Goal: Information Seeking & Learning: Learn about a topic

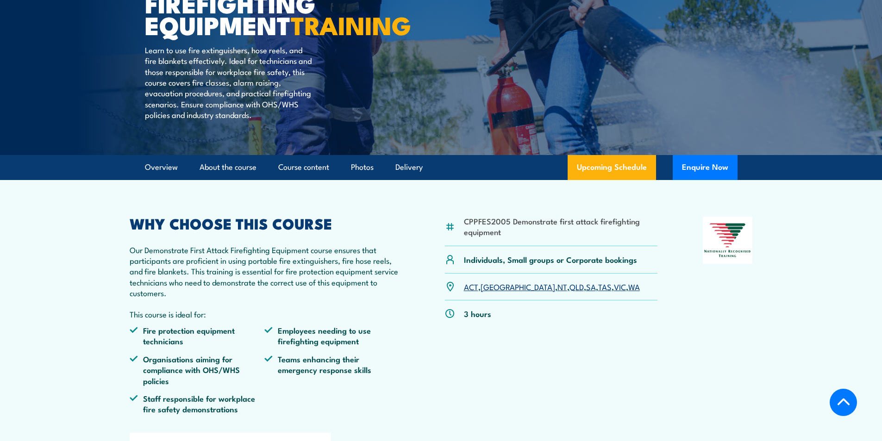
scroll to position [185, 0]
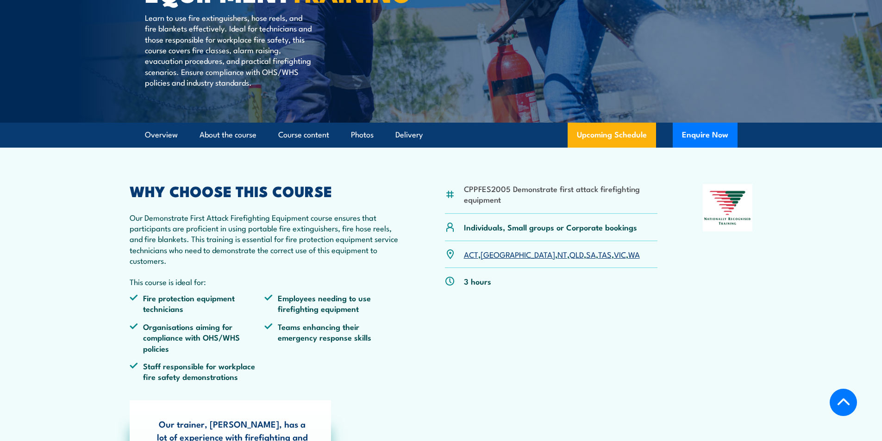
click at [628, 260] on link "WA" at bounding box center [634, 254] width 12 height 11
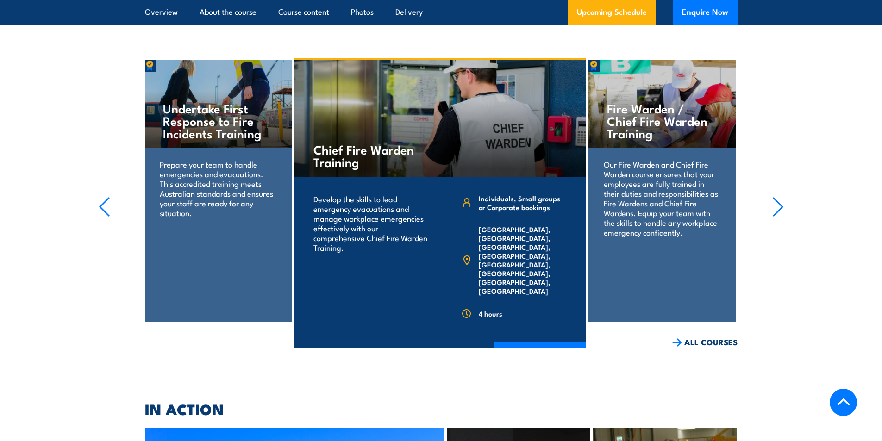
scroll to position [1957, 0]
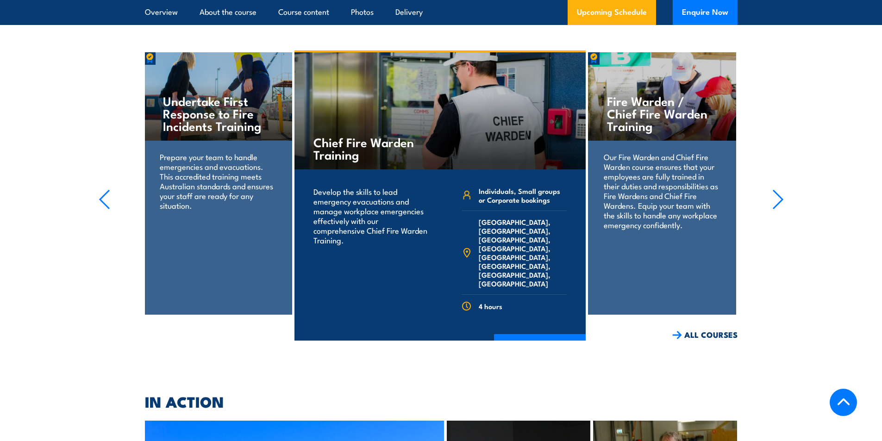
click at [775, 189] on icon "button" at bounding box center [779, 199] width 12 height 20
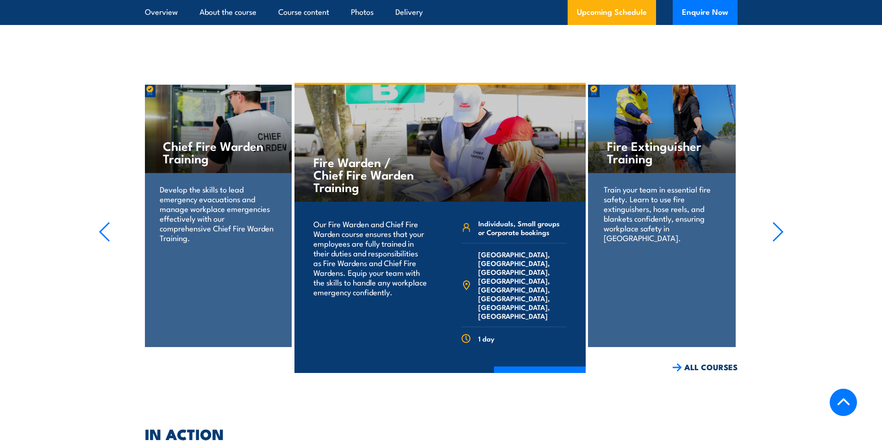
scroll to position [1865, 0]
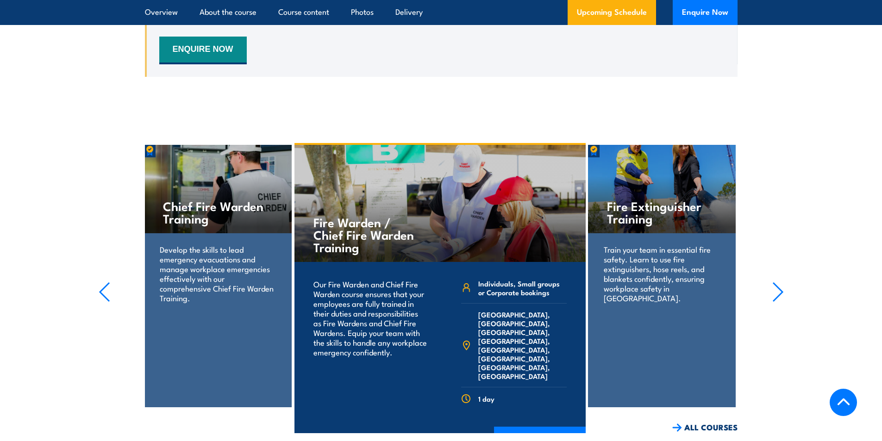
click at [640, 200] on h4 "Fire Extinguisher Training" at bounding box center [662, 212] width 110 height 25
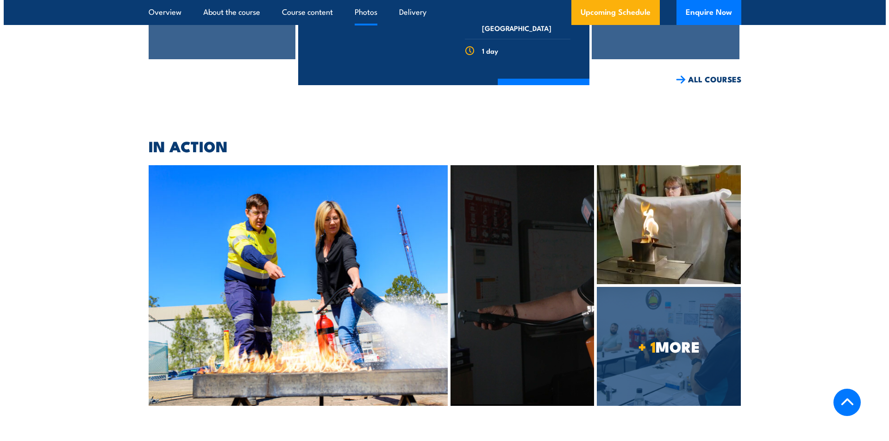
scroll to position [2235, 0]
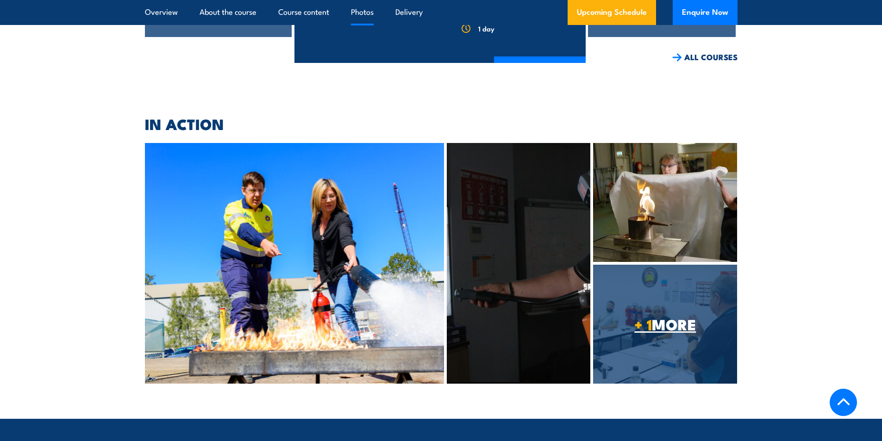
click at [674, 318] on span "+ 1 MORE" at bounding box center [665, 324] width 144 height 13
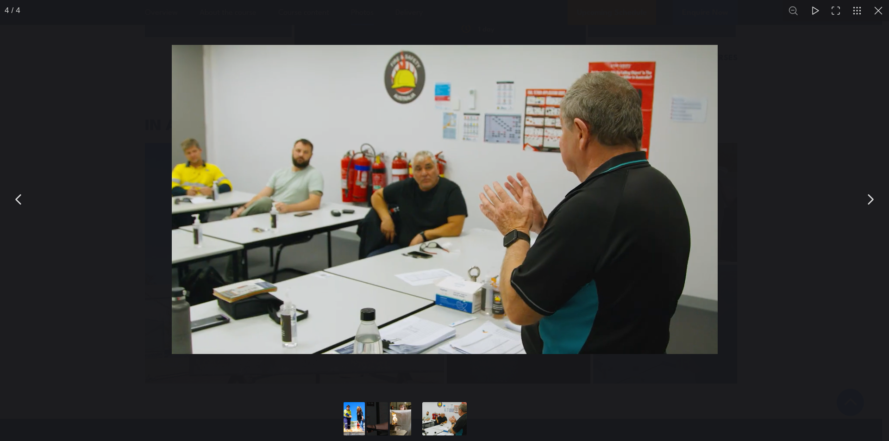
click at [877, 12] on button "You can close this modal content with the ESC key" at bounding box center [878, 10] width 21 height 21
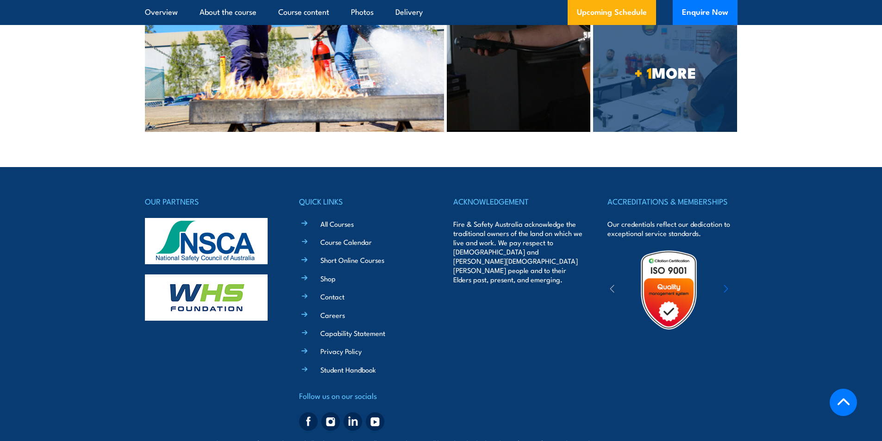
scroll to position [2490, 0]
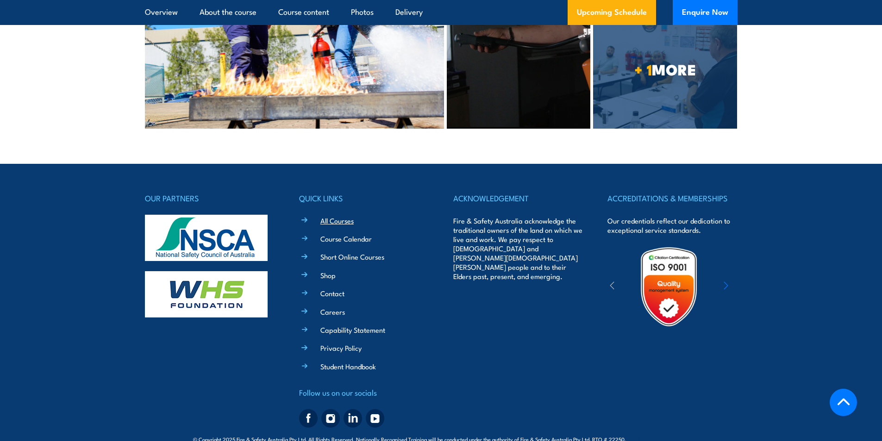
click at [352, 216] on link "All Courses" at bounding box center [336, 221] width 33 height 10
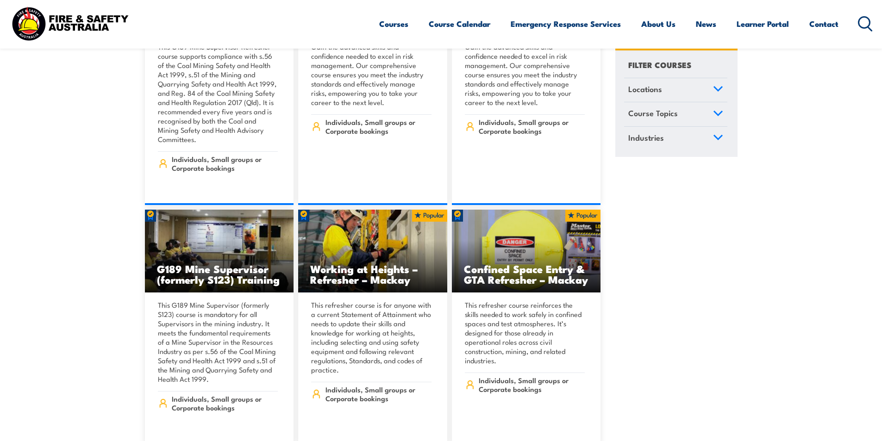
scroll to position [695, 0]
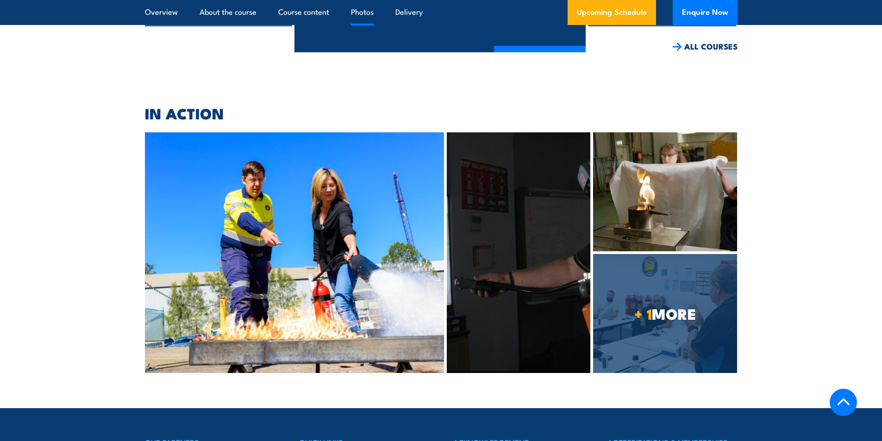
scroll to position [2235, 0]
